Goal: Task Accomplishment & Management: Manage account settings

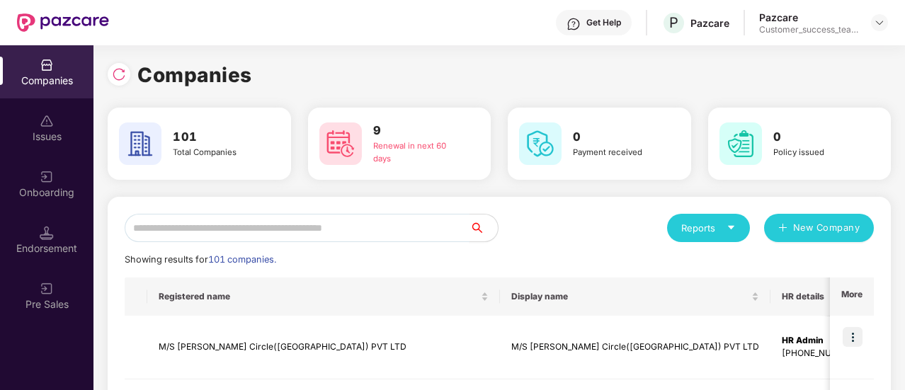
click at [262, 230] on input "text" at bounding box center [297, 228] width 345 height 28
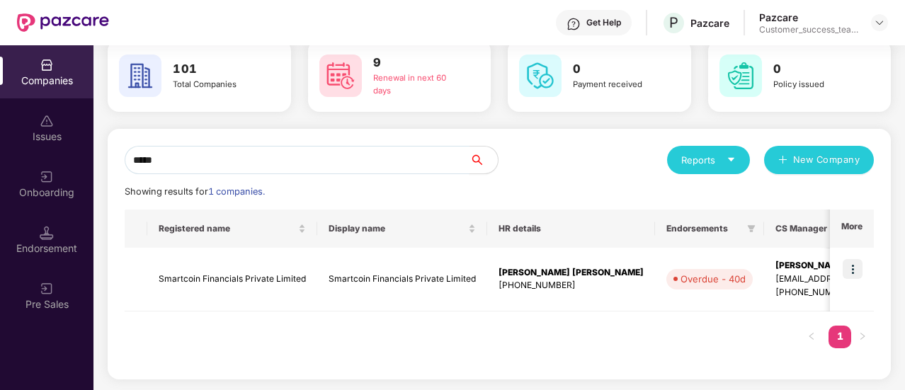
scroll to position [67, 0]
type input "*****"
click at [853, 273] on img at bounding box center [853, 270] width 20 height 20
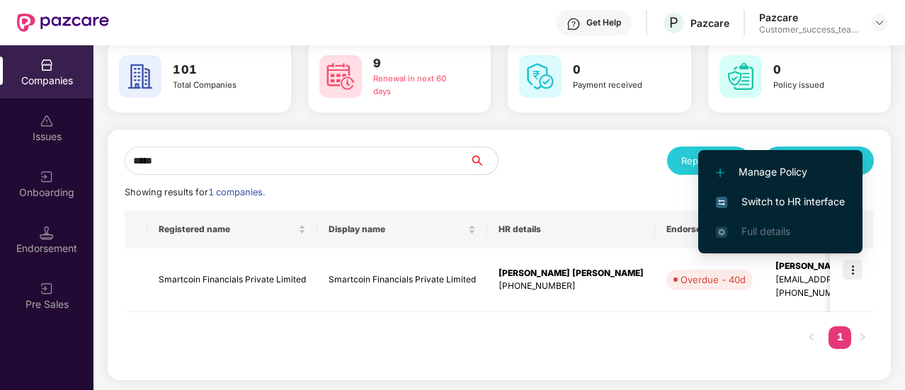
click at [813, 208] on span "Switch to HR interface" at bounding box center [780, 202] width 129 height 16
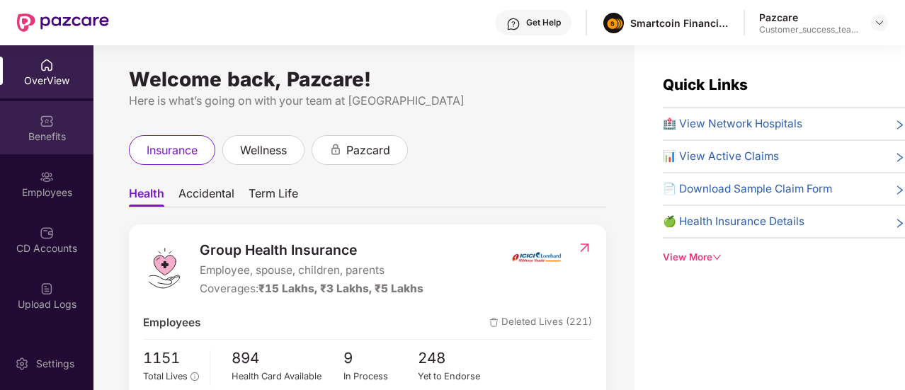
click at [61, 148] on div "Benefits" at bounding box center [47, 127] width 94 height 53
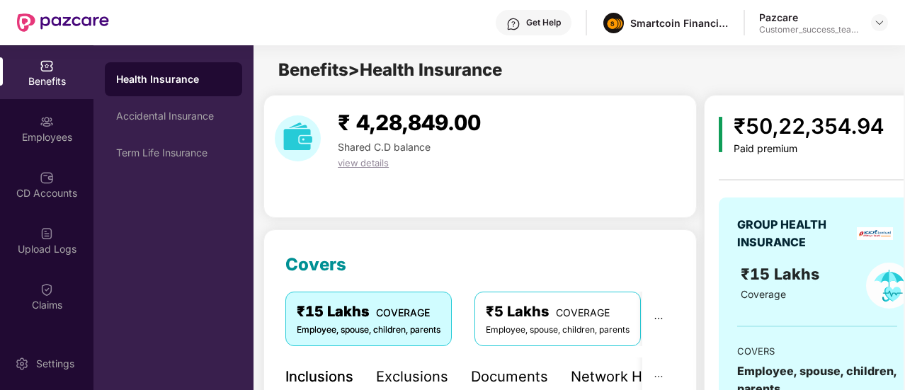
scroll to position [62, 0]
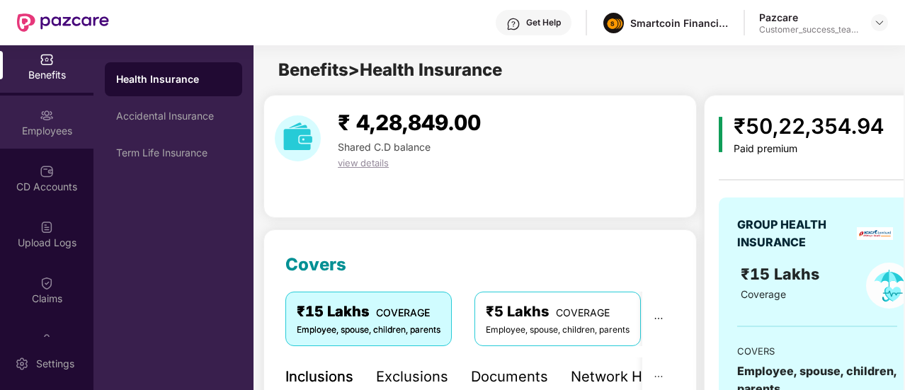
click at [57, 131] on div "Employees" at bounding box center [47, 131] width 94 height 14
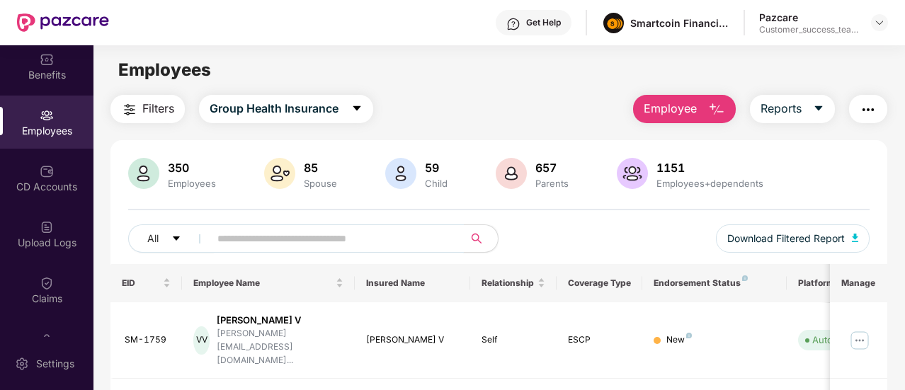
click at [265, 234] on input "text" at bounding box center [330, 238] width 227 height 21
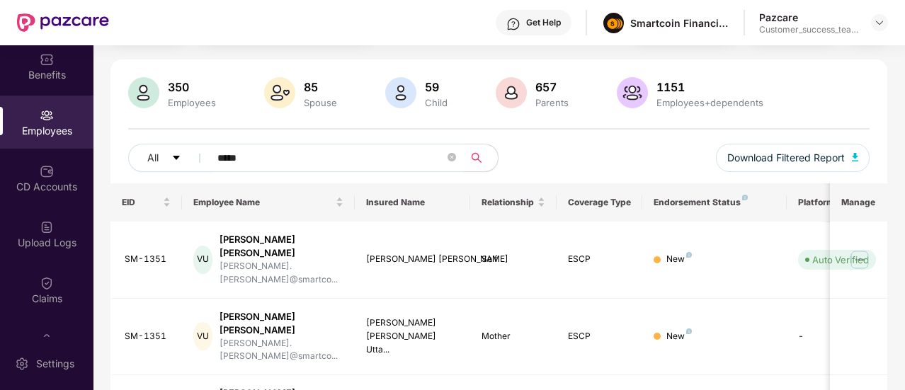
scroll to position [116, 0]
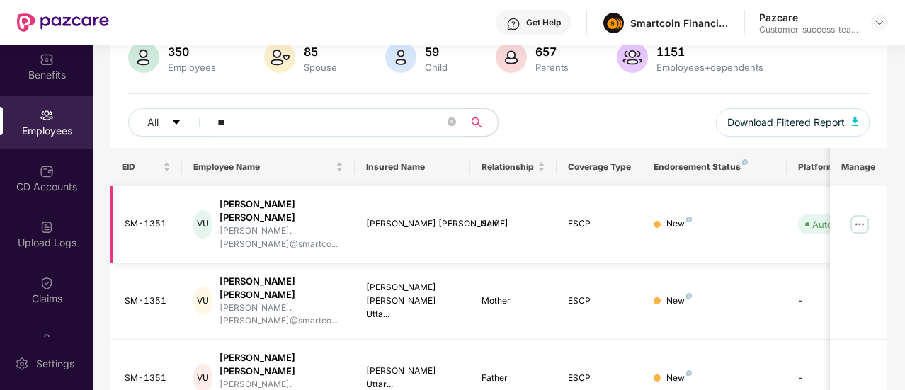
type input "*"
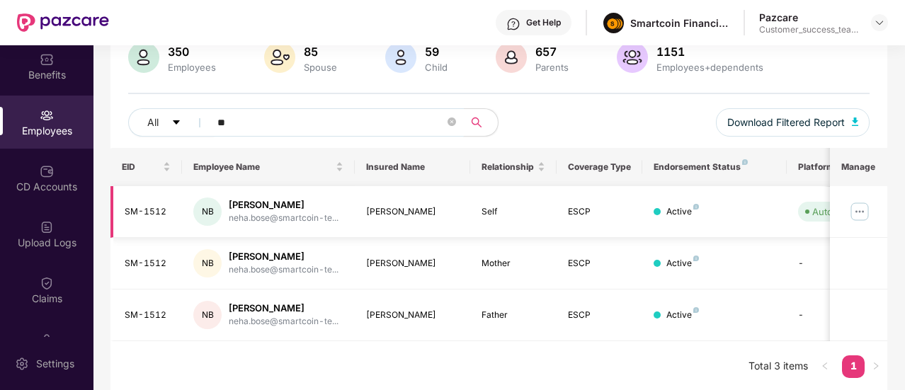
type input "*"
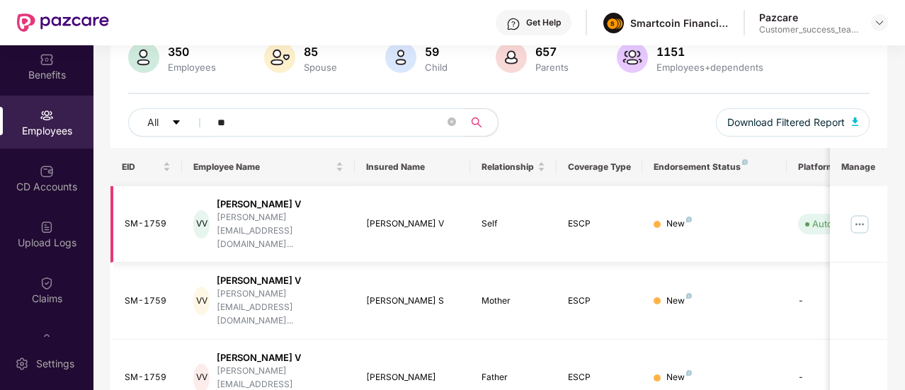
type input "*"
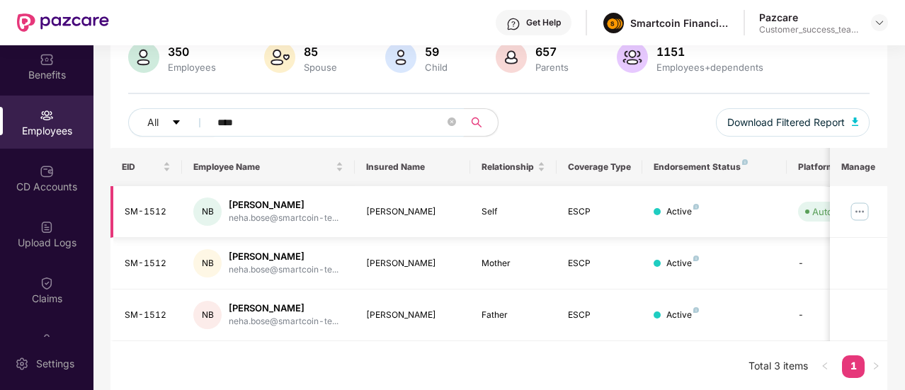
type input "****"
click at [864, 213] on img at bounding box center [860, 211] width 23 height 23
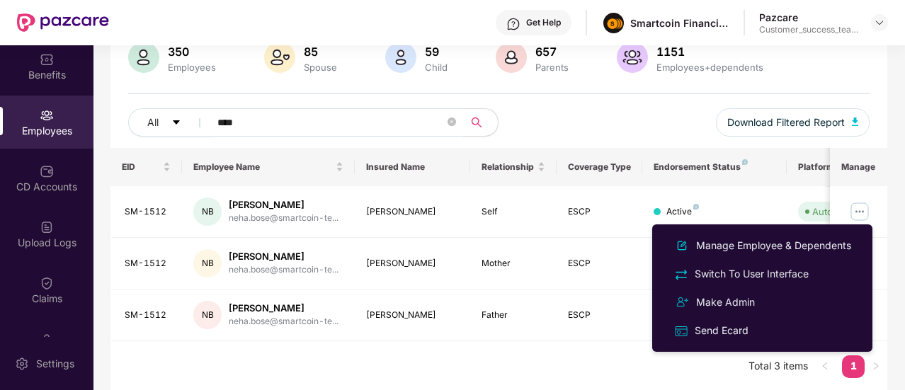
click at [550, 350] on div "EID Employee Name Insured Name Relationship Coverage Type Endorsement Status Pl…" at bounding box center [499, 270] width 777 height 244
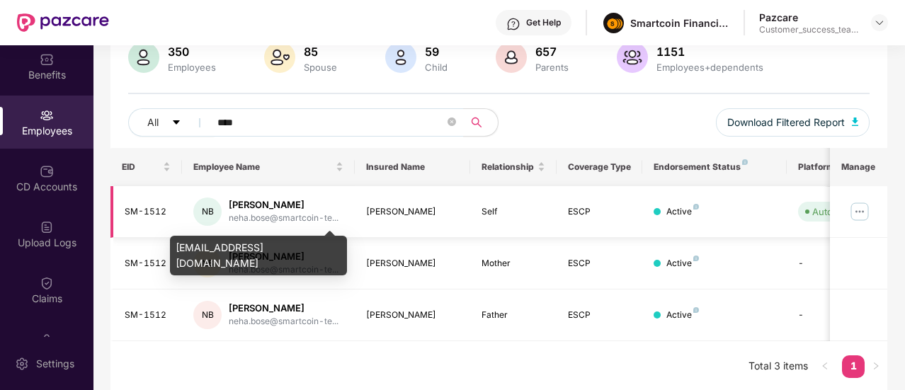
drag, startPoint x: 316, startPoint y: 219, endPoint x: 289, endPoint y: 217, distance: 27.0
click at [289, 217] on div "neha.bose@smartcoin-te..." at bounding box center [284, 218] width 110 height 13
click at [261, 212] on div "neha.bose@smartcoin-te..." at bounding box center [284, 218] width 110 height 13
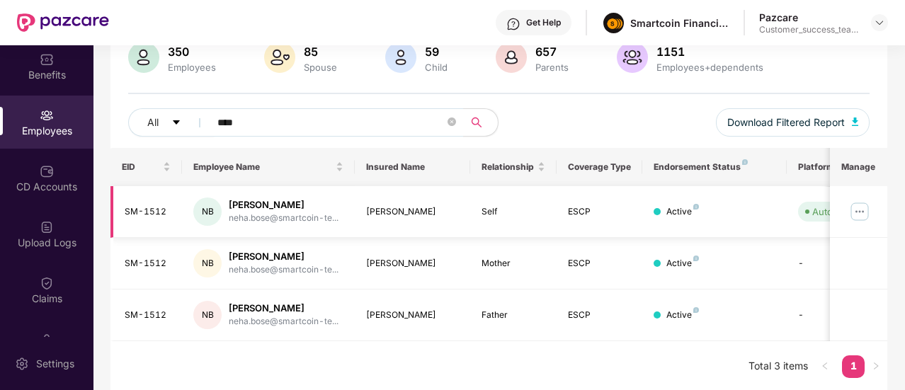
click at [866, 215] on img at bounding box center [860, 211] width 23 height 23
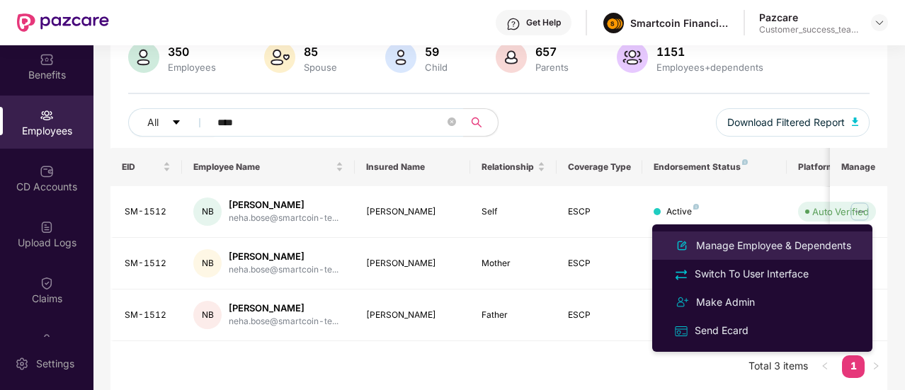
click at [809, 245] on div "Manage Employee & Dependents" at bounding box center [774, 246] width 161 height 16
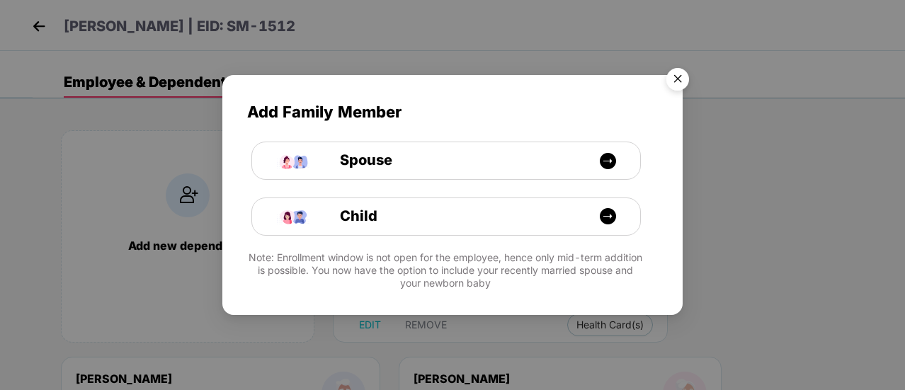
click at [686, 81] on img "Close" at bounding box center [678, 82] width 40 height 40
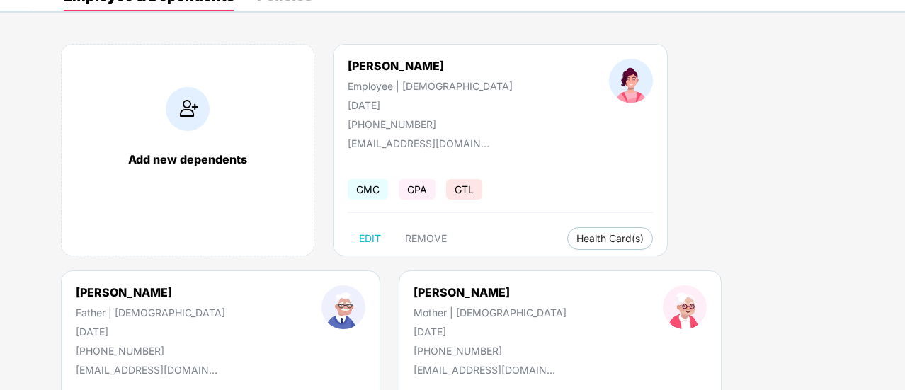
scroll to position [88, 0]
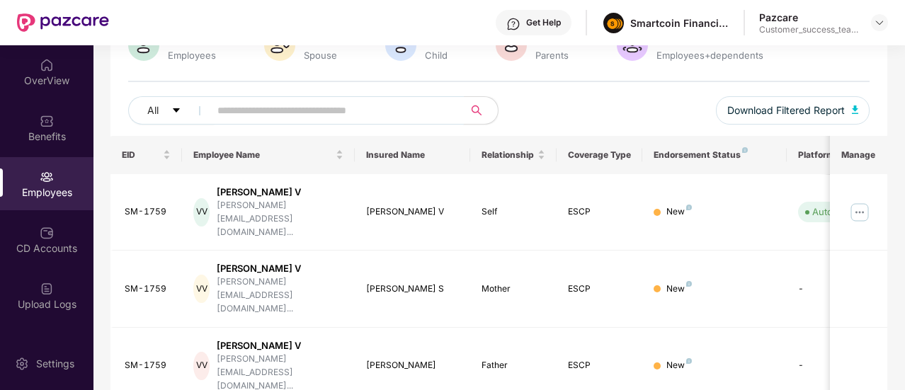
click at [265, 111] on input "text" at bounding box center [330, 110] width 227 height 21
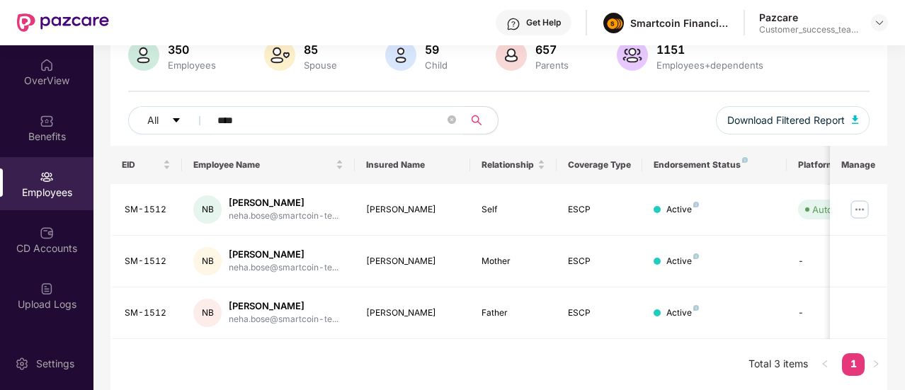
scroll to position [116, 0]
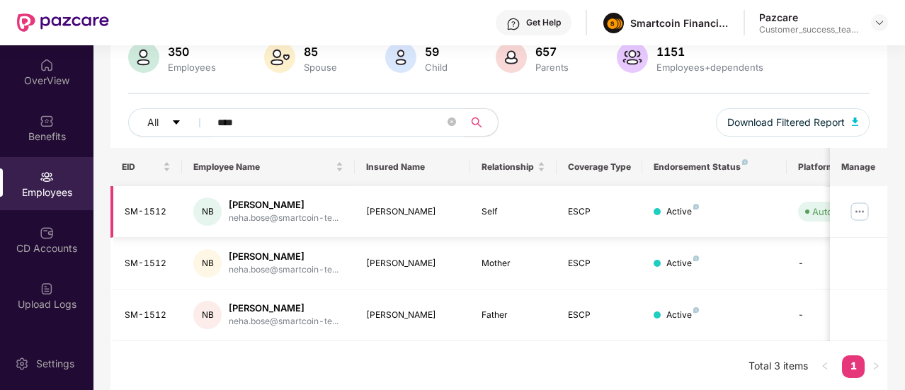
type input "****"
click at [858, 208] on img at bounding box center [860, 211] width 23 height 23
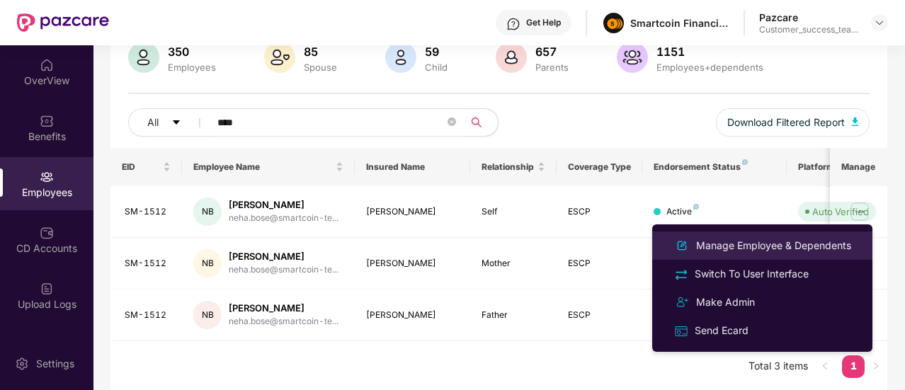
click at [818, 239] on div "Manage Employee & Dependents" at bounding box center [774, 246] width 161 height 16
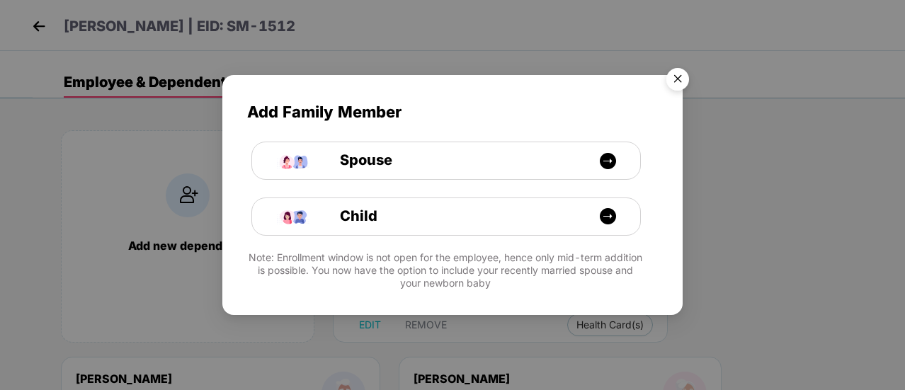
click at [679, 87] on img "Close" at bounding box center [678, 82] width 40 height 40
